Goal: Information Seeking & Learning: Learn about a topic

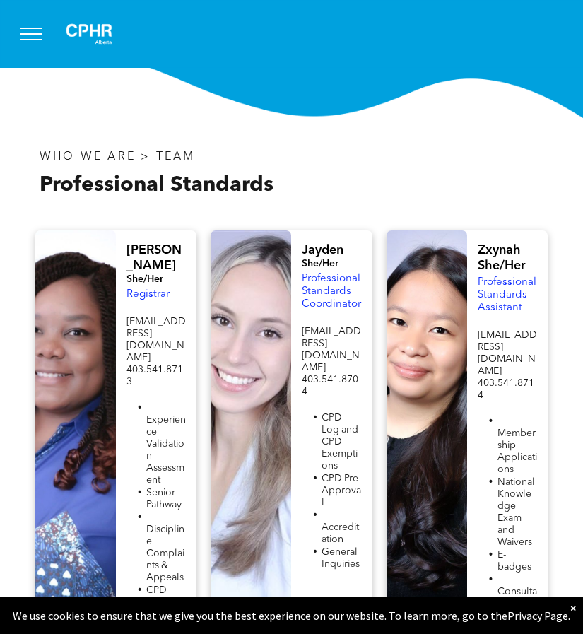
scroll to position [353, 0]
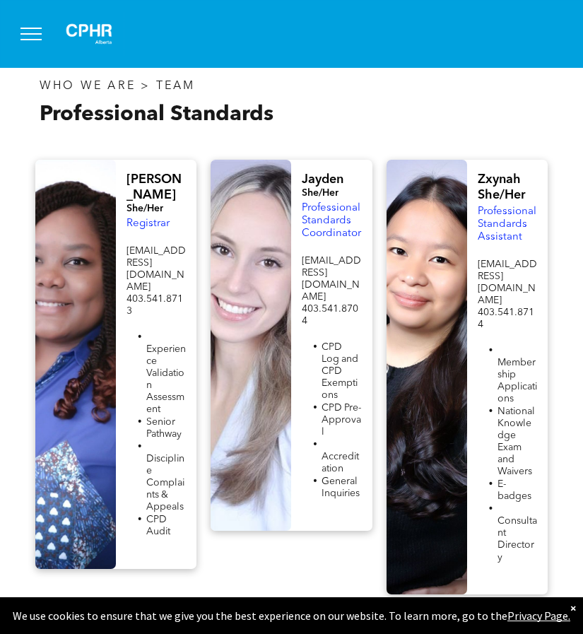
drag, startPoint x: 322, startPoint y: 217, endPoint x: 226, endPoint y: 223, distance: 96.3
click at [226, 223] on div at bounding box center [251, 345] width 81 height 371
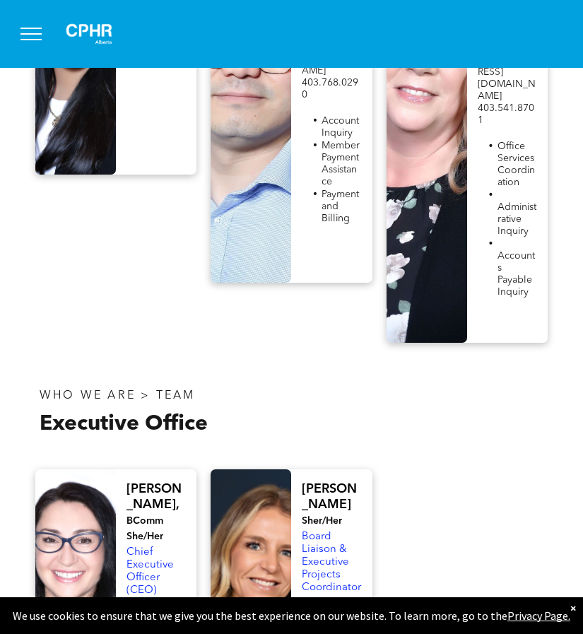
scroll to position [3392, 0]
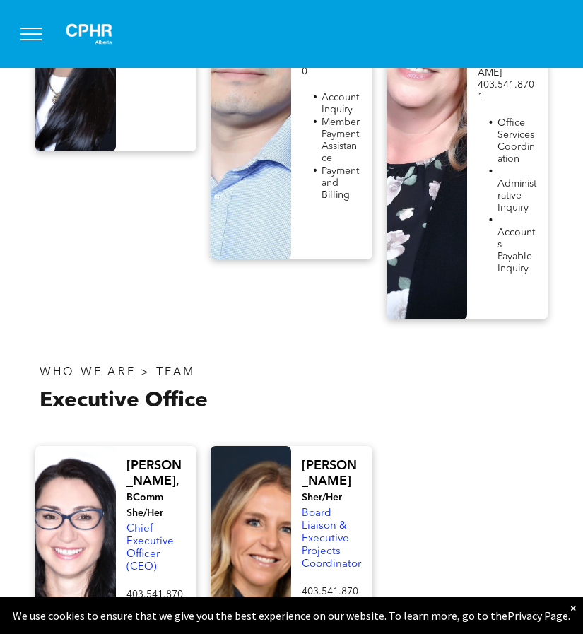
click at [139, 524] on span "Chief Executive Officer (CEO)" at bounding box center [149, 548] width 47 height 49
click at [81, 446] on div at bounding box center [75, 585] width 81 height 278
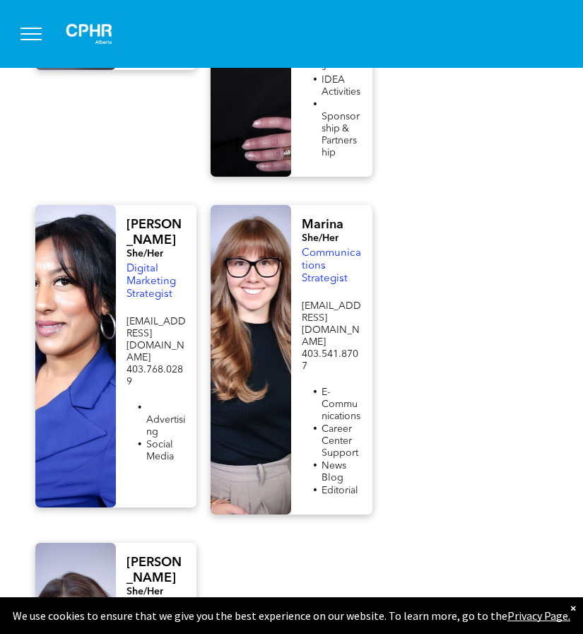
scroll to position [2131, 0]
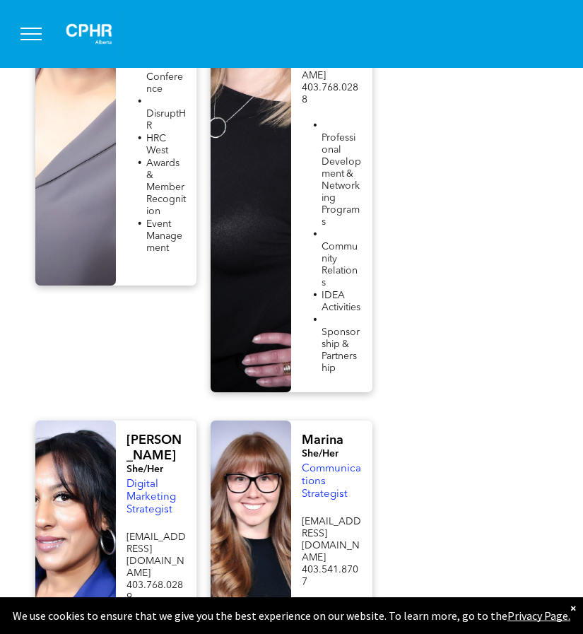
click at [129, 479] on span "Digital Marketing Strategist" at bounding box center [150, 497] width 49 height 36
drag, startPoint x: 129, startPoint y: 269, endPoint x: 171, endPoint y: 299, distance: 51.6
click at [171, 479] on span "Digital Marketing Strategist" at bounding box center [150, 497] width 49 height 36
click at [307, 464] on span "Communications Strategist" at bounding box center [331, 482] width 59 height 36
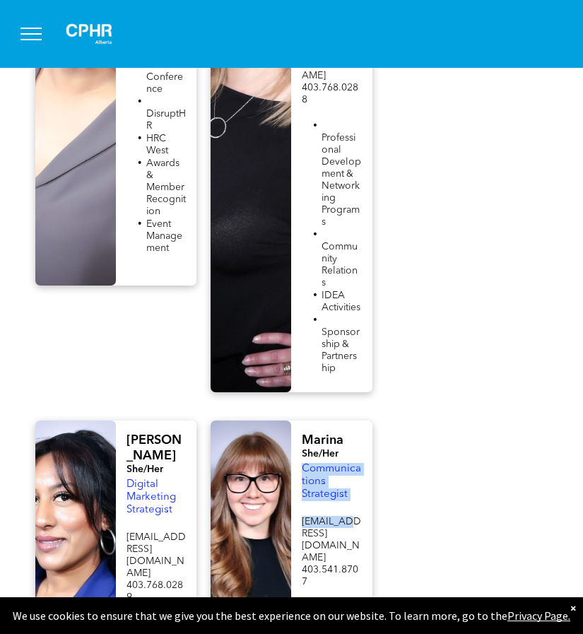
drag, startPoint x: 307, startPoint y: 278, endPoint x: 334, endPoint y: 316, distance: 46.7
click at [334, 420] on div "Marina She/Her Communications Strategist jobsource@cphrab.ca 403.541.8707 E-Com…" at bounding box center [331, 575] width 81 height 310
click at [329, 464] on span "Communications Strategist" at bounding box center [331, 482] width 59 height 36
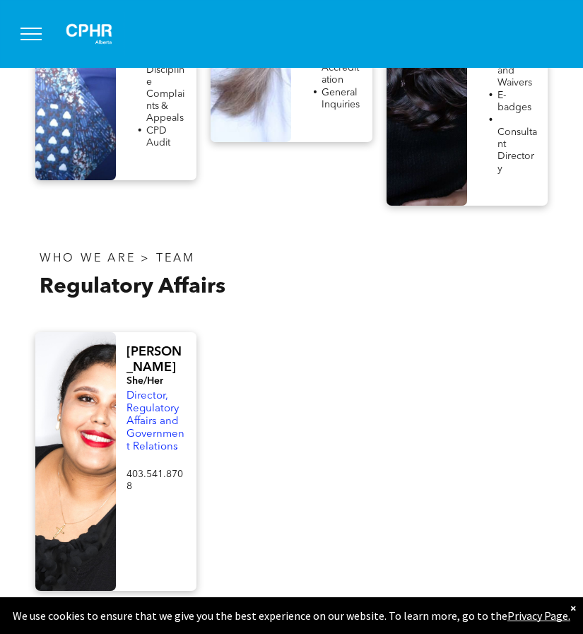
scroll to position [718, 0]
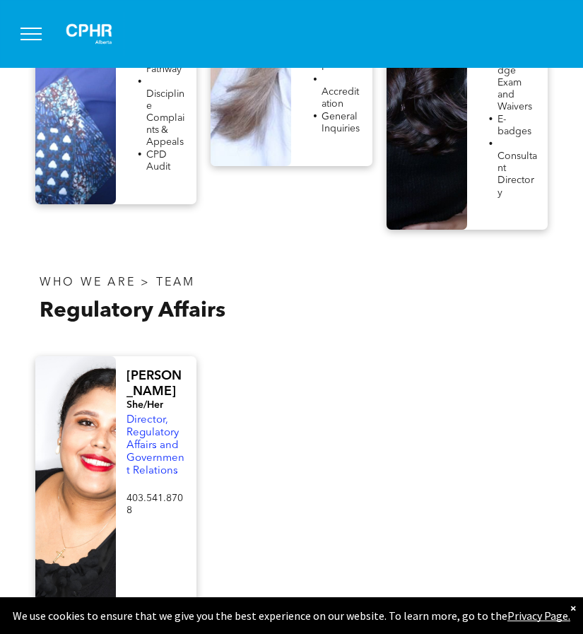
click at [143, 415] on span "Director, Regulatory Affairs and Government Relations" at bounding box center [155, 445] width 58 height 61
click at [87, 397] on div at bounding box center [75, 485] width 81 height 259
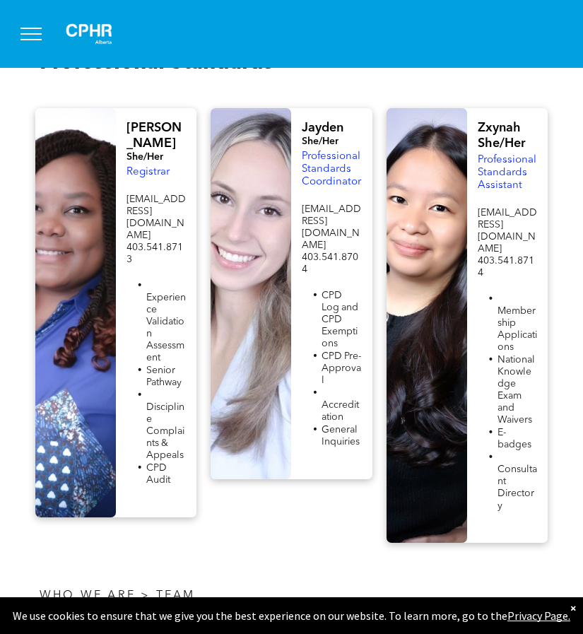
scroll to position [223, 0]
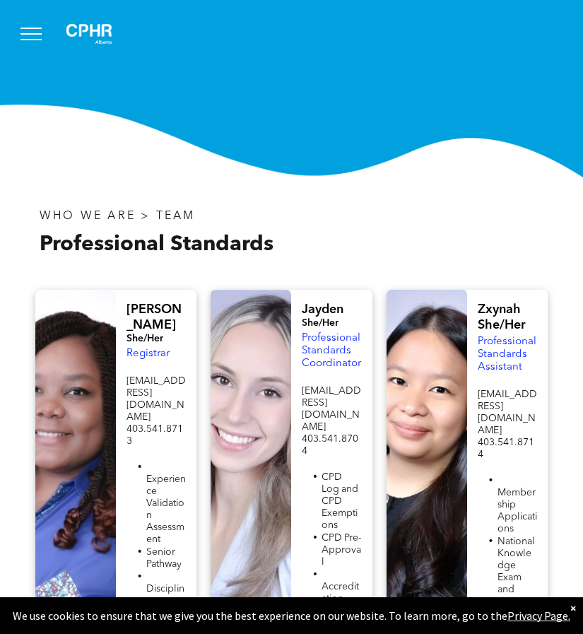
click at [150, 348] on span "Registrar" at bounding box center [147, 353] width 43 height 11
click at [307, 347] on span "Professional Standards Coordinator" at bounding box center [331, 351] width 59 height 36
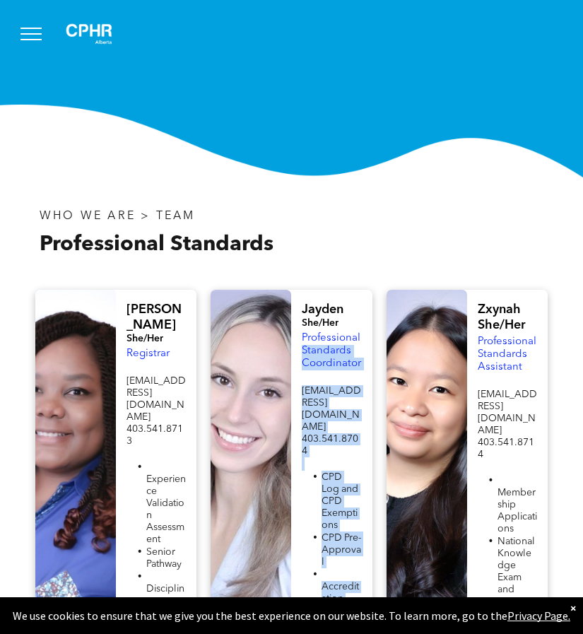
drag, startPoint x: 307, startPoint y: 347, endPoint x: 425, endPoint y: 380, distance: 121.9
click at [425, 380] on div "Fiona She/Her Registrar registrar@cphrab.ca 403.541.8713 Experience Validation …" at bounding box center [291, 507] width 526 height 435
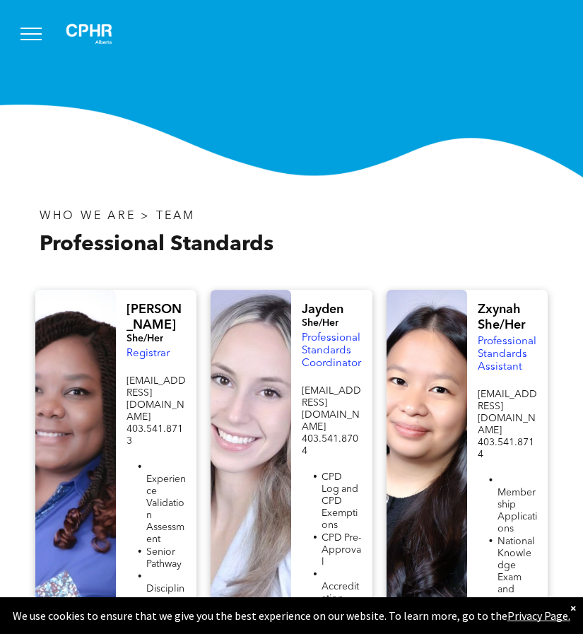
click at [478, 339] on span "Professional Standards Assistant" at bounding box center [507, 354] width 59 height 36
drag, startPoint x: 478, startPoint y: 339, endPoint x: 505, endPoint y: 384, distance: 52.6
click at [505, 384] on div "Zxynah She/Her Professional Standards Assistant info@cphrab.ca 403.541.8714 Mem…" at bounding box center [507, 507] width 81 height 435
click at [473, 374] on div "Zxynah She/Her Professional Standards Assistant info@cphrab.ca 403.541.8714 Mem…" at bounding box center [507, 507] width 81 height 435
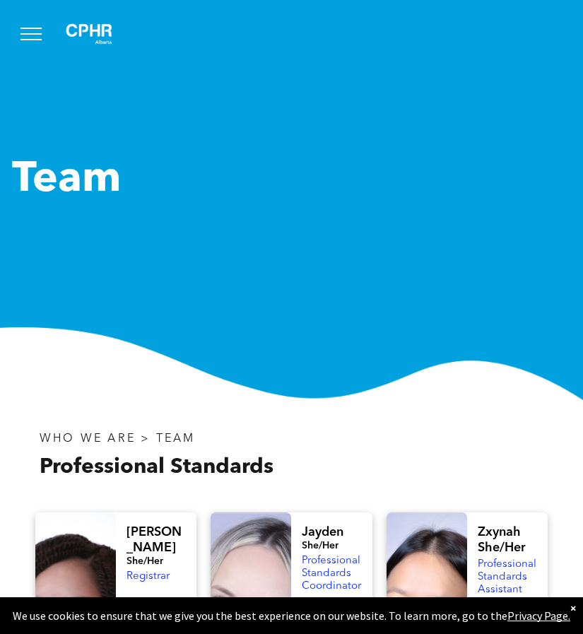
scroll to position [0, 0]
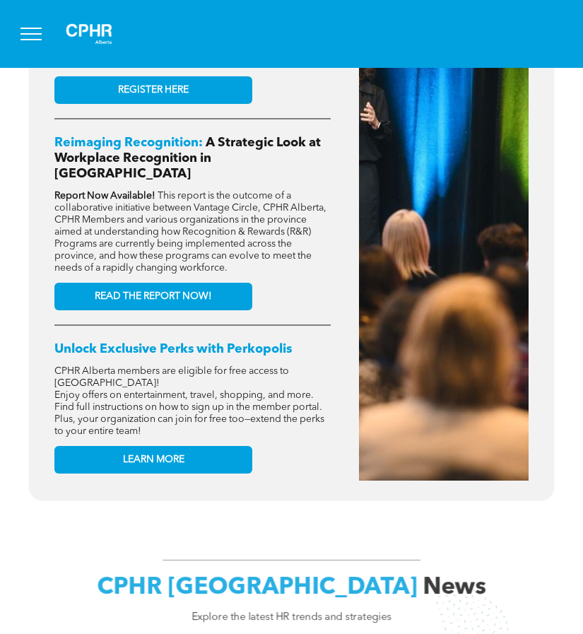
scroll to position [1060, 0]
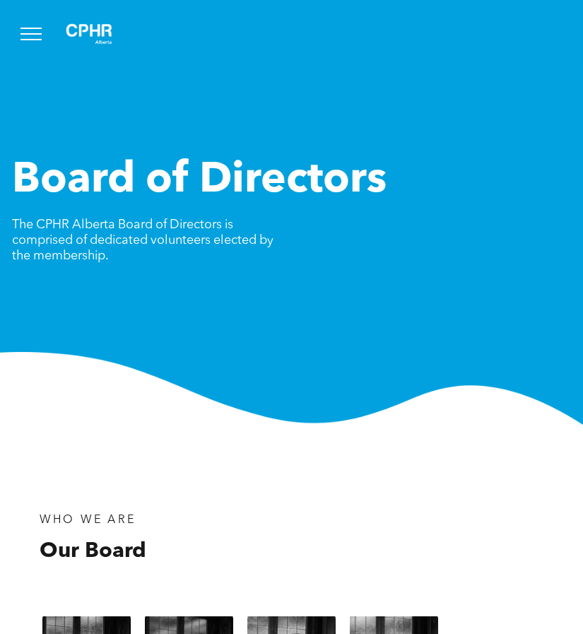
click at [307, 394] on img at bounding box center [291, 388] width 583 height 73
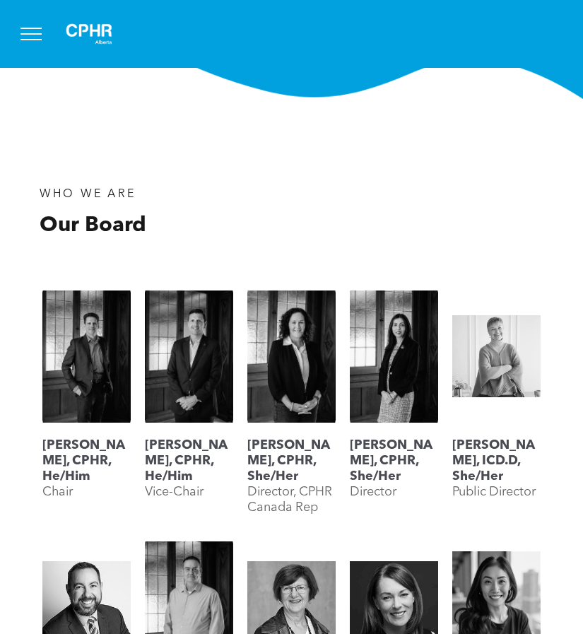
scroll to position [353, 0]
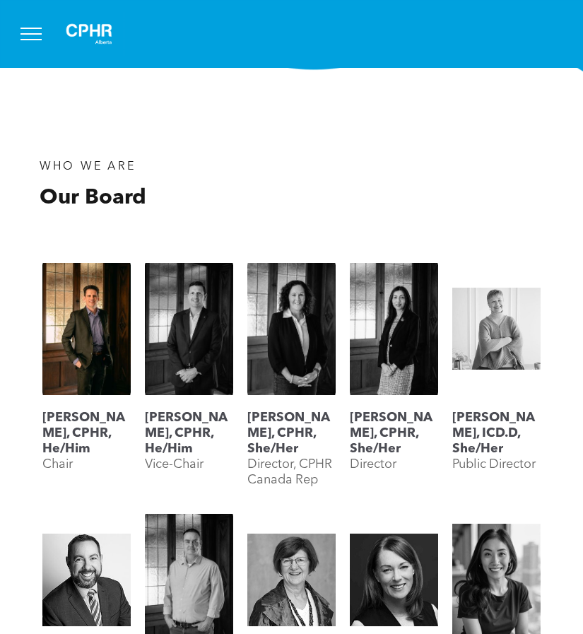
click at [108, 340] on link "Geordie MacPherson, CPHR, He/Him" at bounding box center [86, 328] width 88 height 141
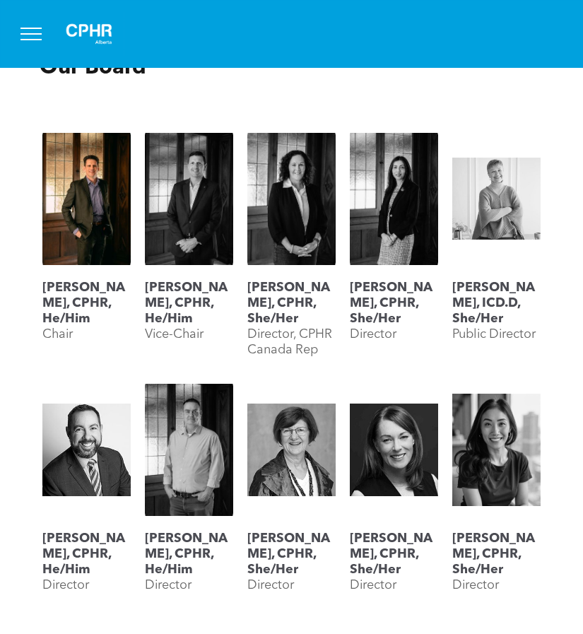
scroll to position [495, 0]
